Goal: Find specific page/section: Find specific page/section

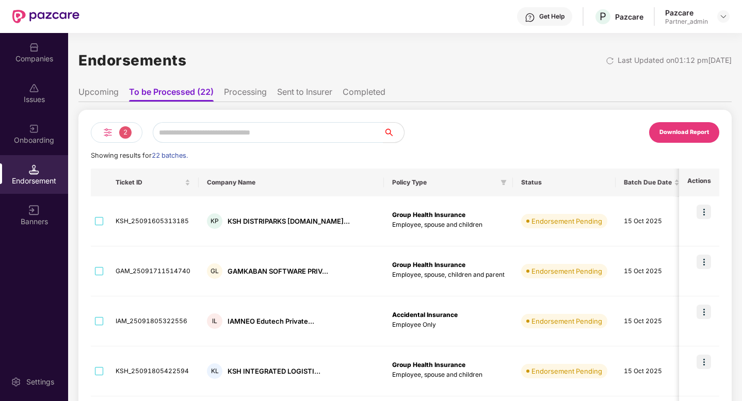
scroll to position [43, 0]
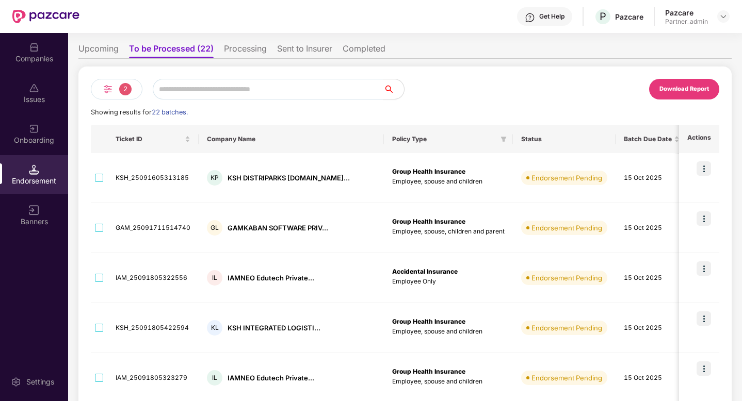
click at [115, 94] on div "2" at bounding box center [117, 89] width 52 height 21
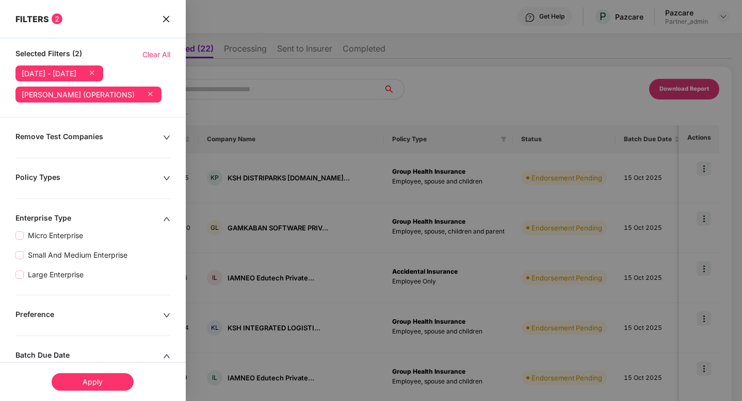
scroll to position [364, 0]
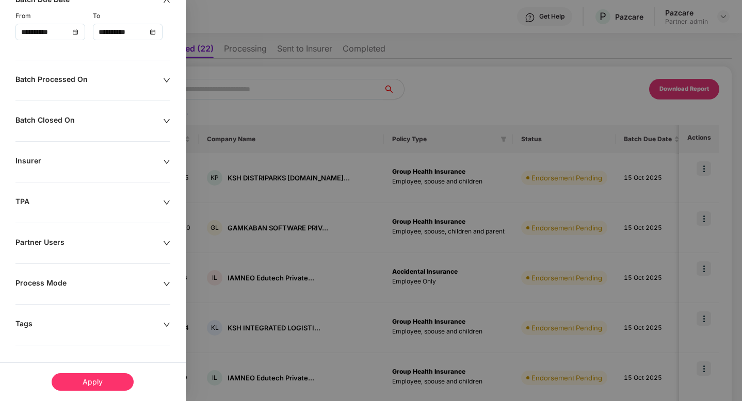
click at [59, 320] on div "Tags" at bounding box center [89, 324] width 148 height 11
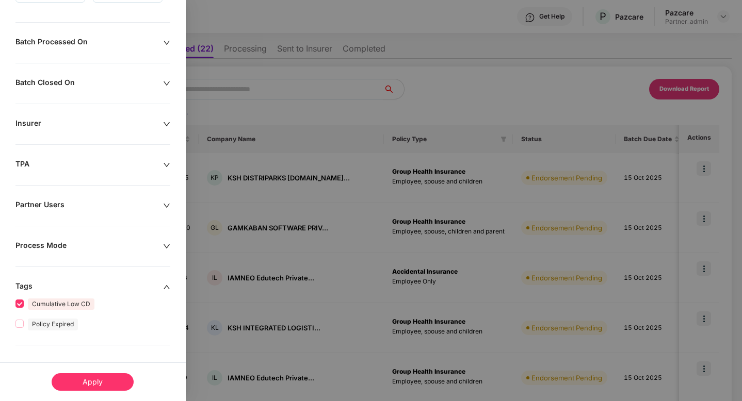
scroll to position [444, 0]
click at [102, 393] on div "Apply" at bounding box center [93, 381] width 186 height 39
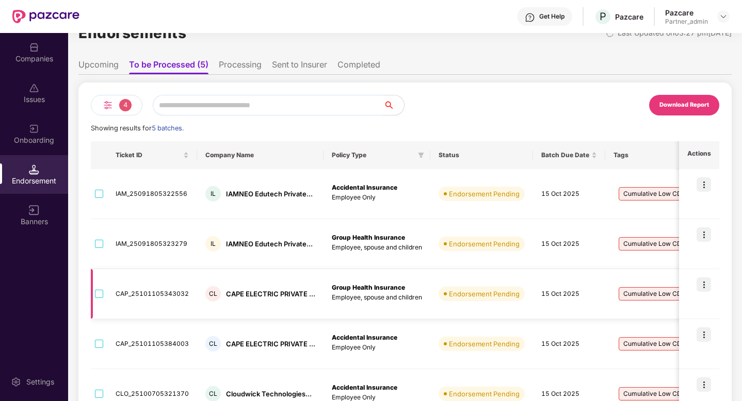
scroll to position [0, 0]
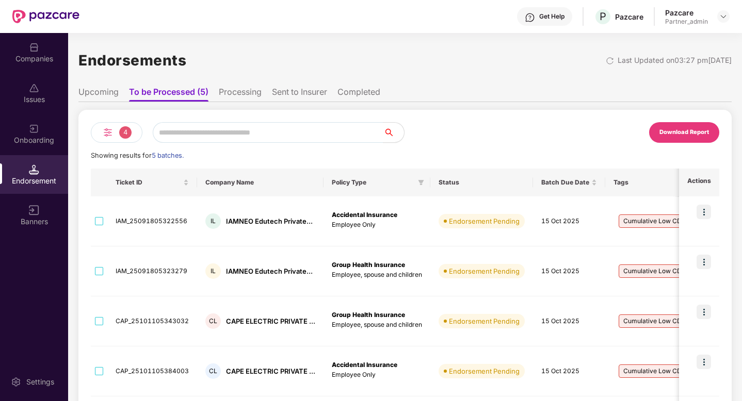
click at [114, 126] on img at bounding box center [108, 132] width 12 height 12
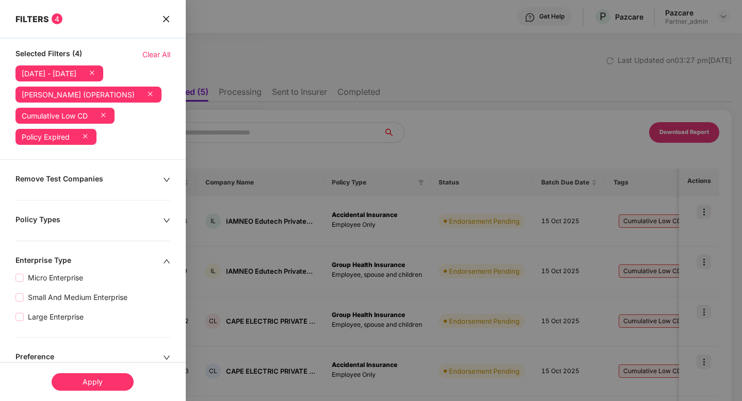
click at [97, 74] on icon at bounding box center [92, 73] width 10 height 10
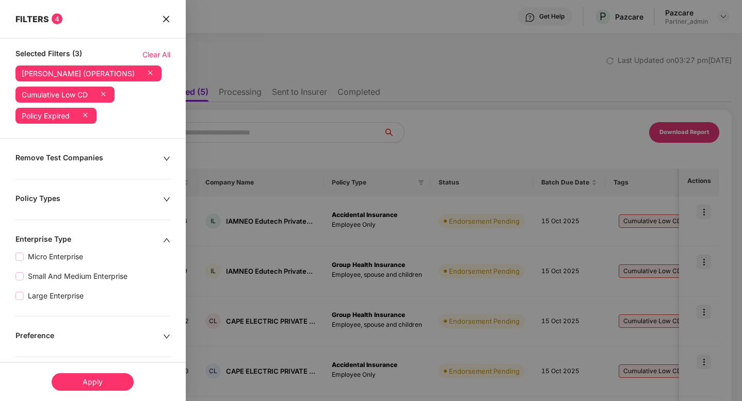
click at [145, 78] on icon at bounding box center [150, 73] width 10 height 10
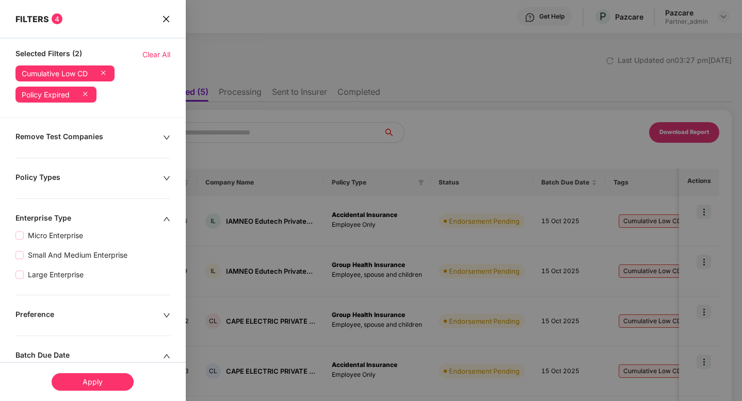
click at [105, 380] on div "Apply" at bounding box center [93, 383] width 82 height 18
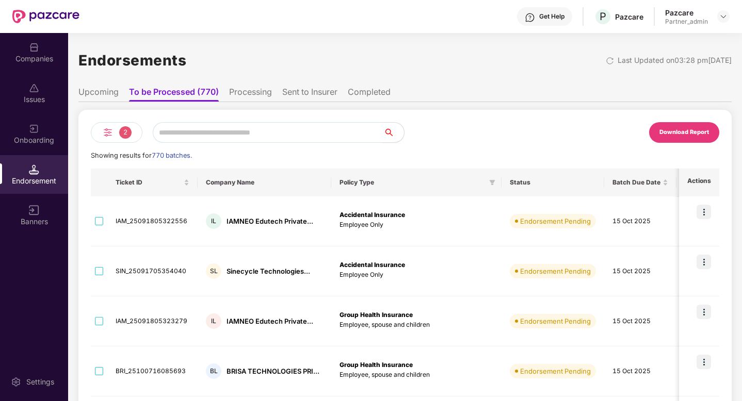
click at [112, 129] on img at bounding box center [108, 132] width 12 height 12
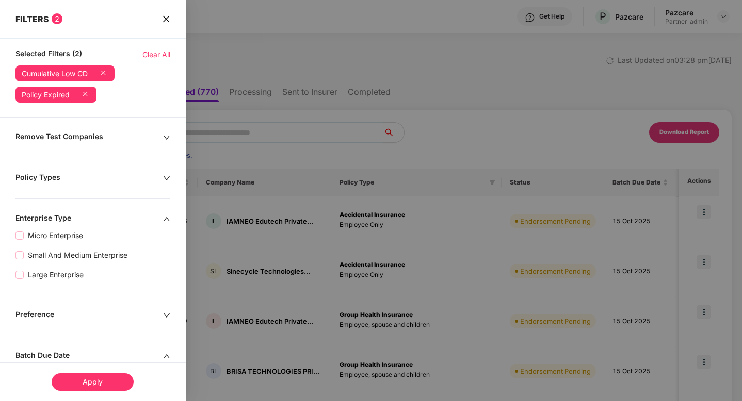
click at [168, 20] on icon "close" at bounding box center [166, 19] width 8 height 8
